Goal: Check status: Check status

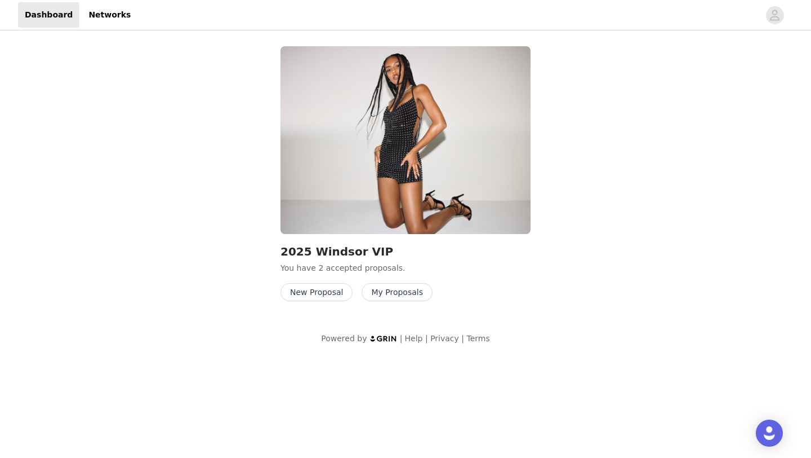
click at [389, 295] on button "My Proposals" at bounding box center [397, 292] width 71 height 18
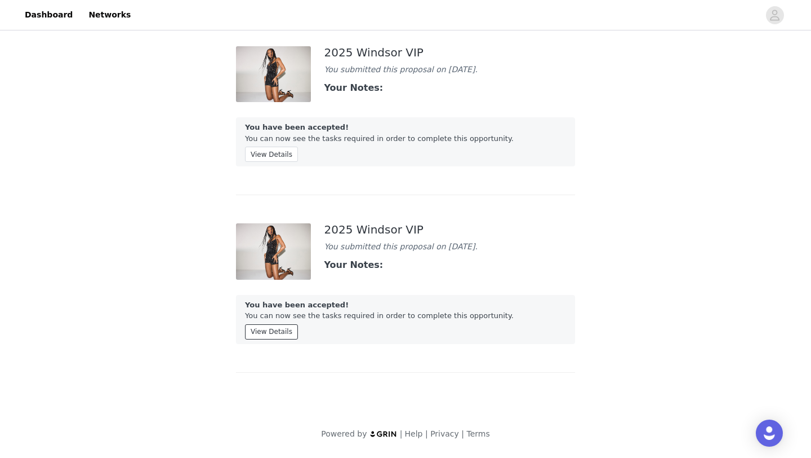
click at [268, 335] on button "View Details" at bounding box center [271, 331] width 53 height 15
